Goal: Task Accomplishment & Management: Use online tool/utility

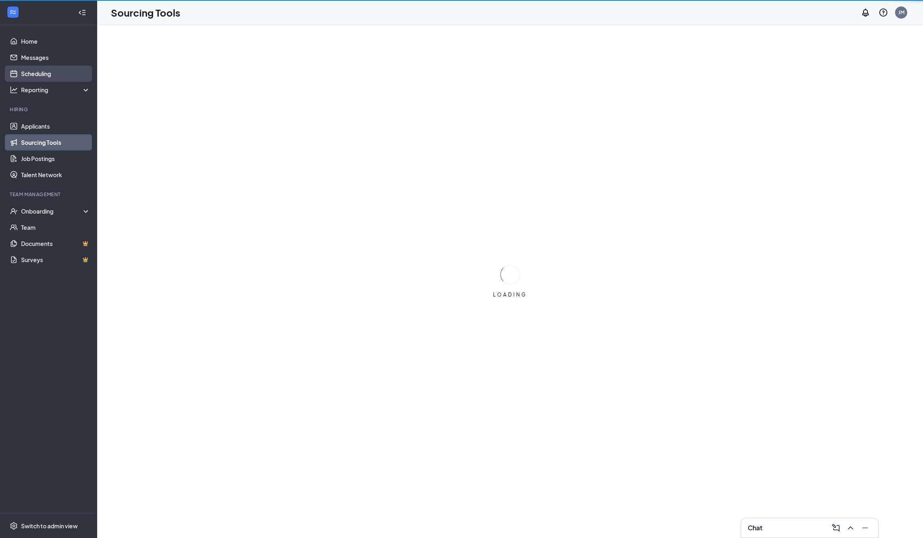
click at [54, 71] on link "Scheduling" at bounding box center [55, 74] width 69 height 16
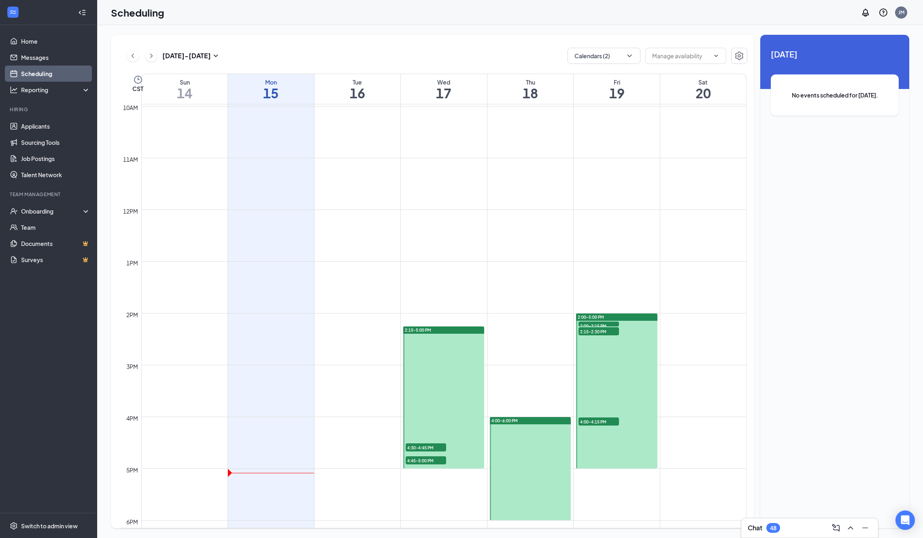
scroll to position [520, 0]
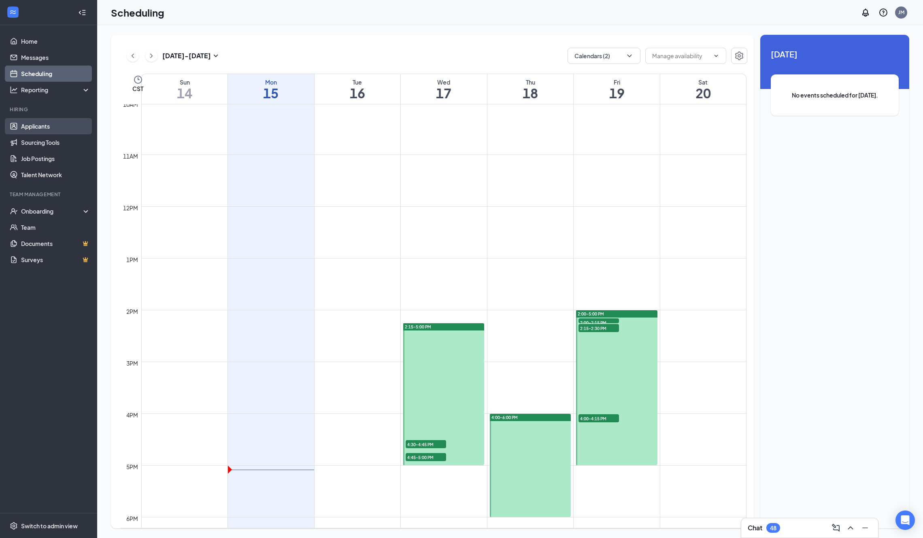
click at [33, 122] on link "Applicants" at bounding box center [55, 126] width 69 height 16
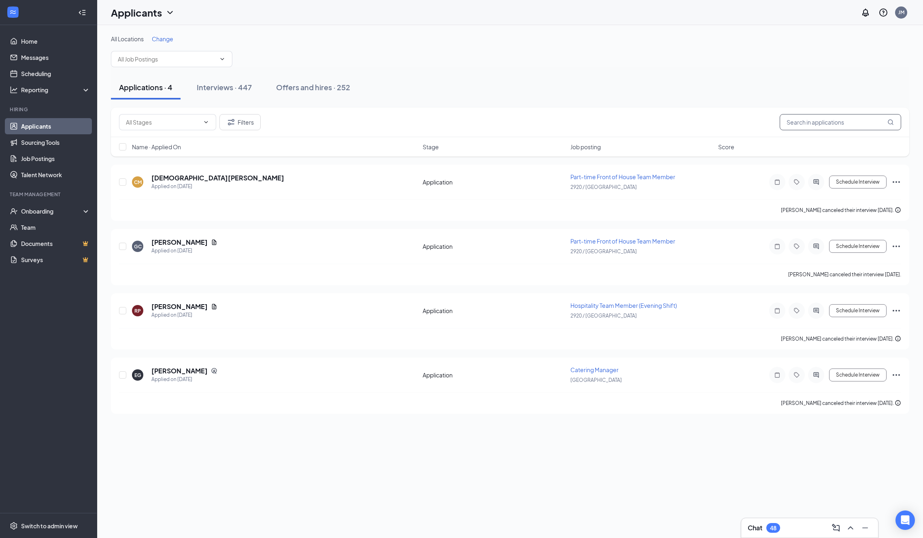
click at [809, 122] on input "text" at bounding box center [839, 122] width 121 height 16
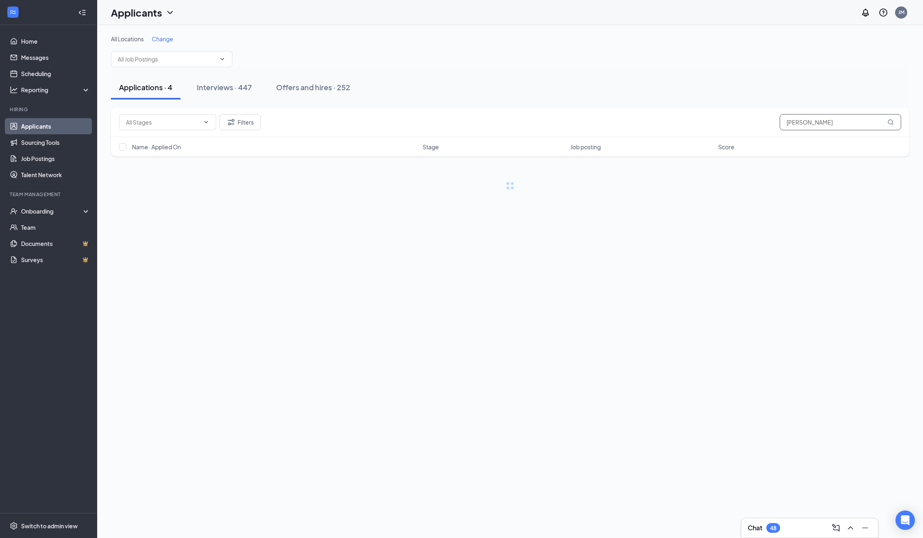
type input "[PERSON_NAME]"
click at [256, 88] on div "Interviews · 1 / 447" at bounding box center [240, 87] width 64 height 10
